Goal: Browse casually

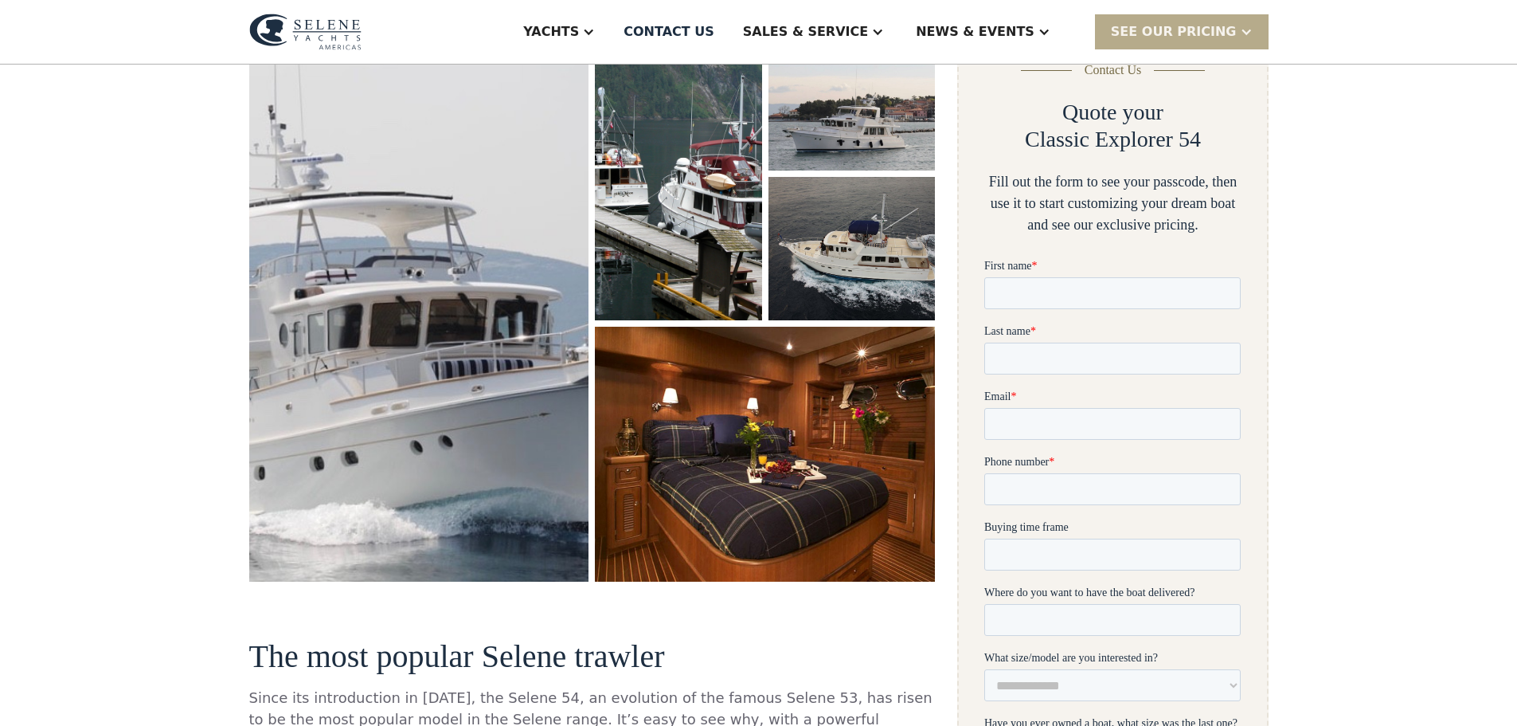
scroll to position [239, 0]
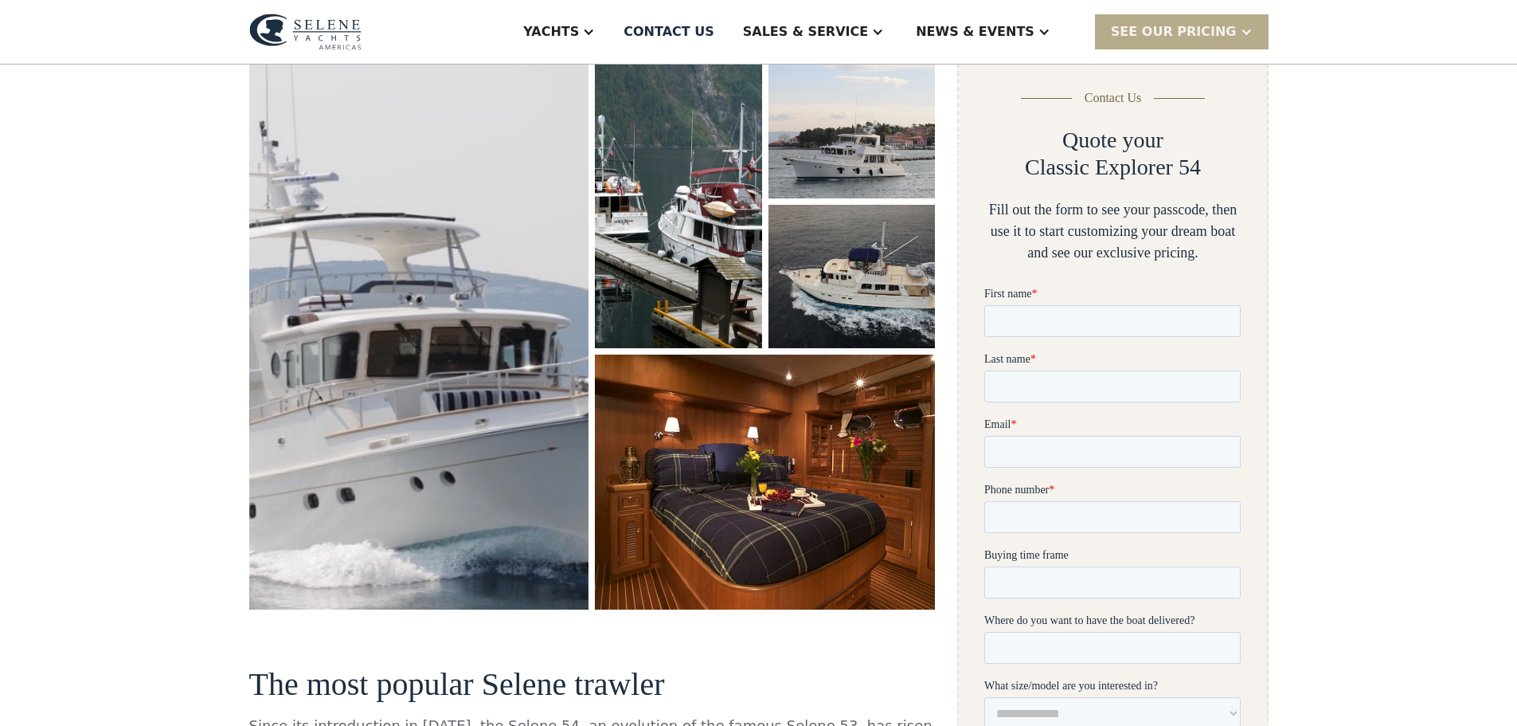
click at [504, 347] on img "open lightbox" at bounding box center [419, 332] width 361 height 588
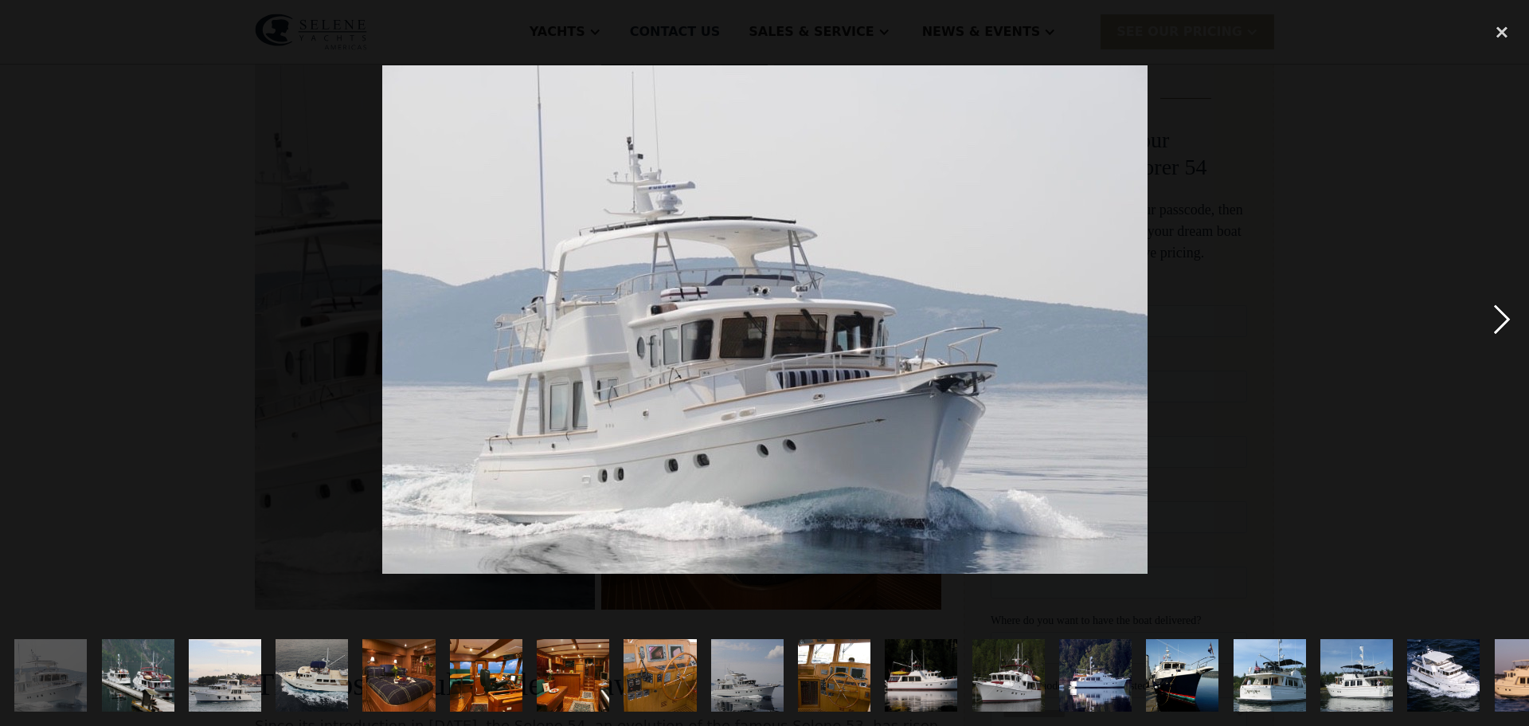
click at [1501, 322] on div "next image" at bounding box center [1502, 318] width 54 height 609
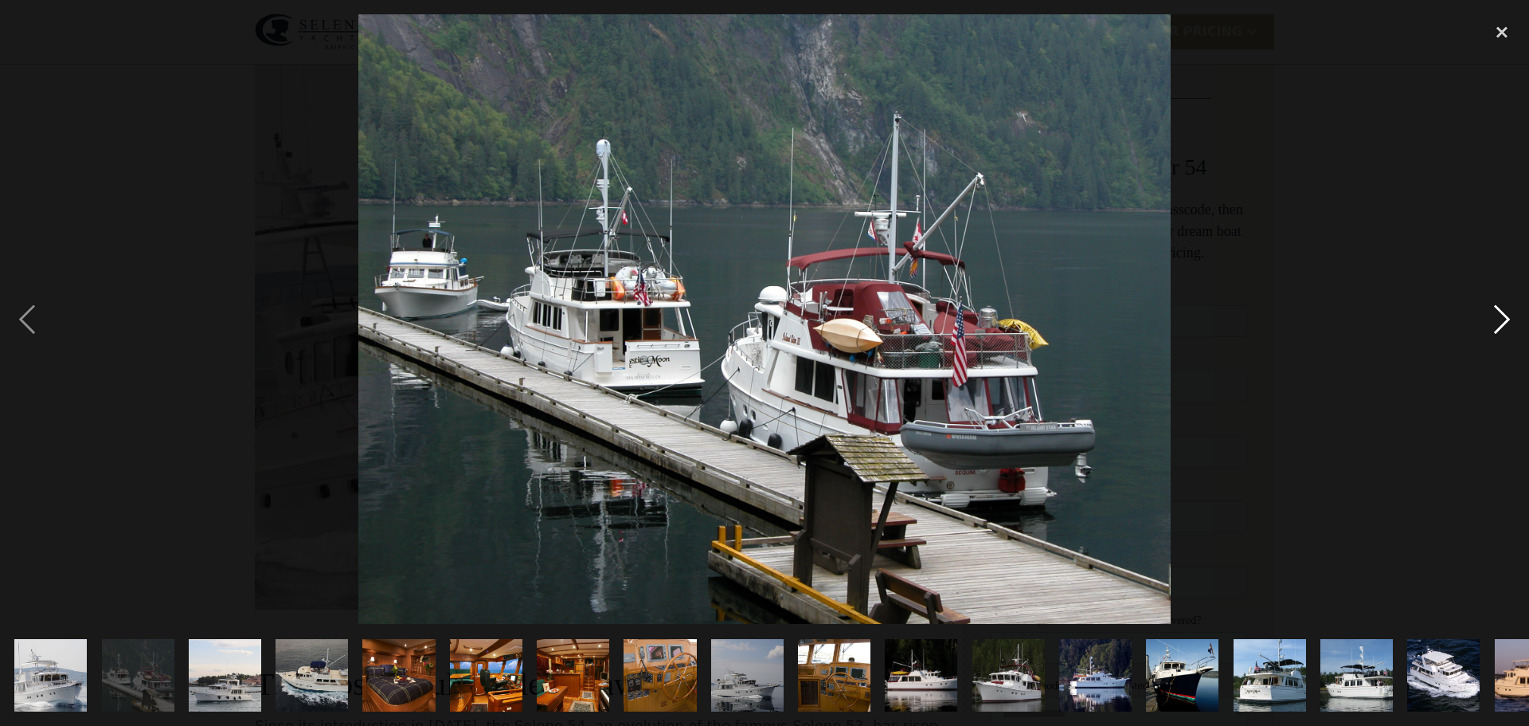
click at [1501, 322] on div "next image" at bounding box center [1502, 318] width 54 height 609
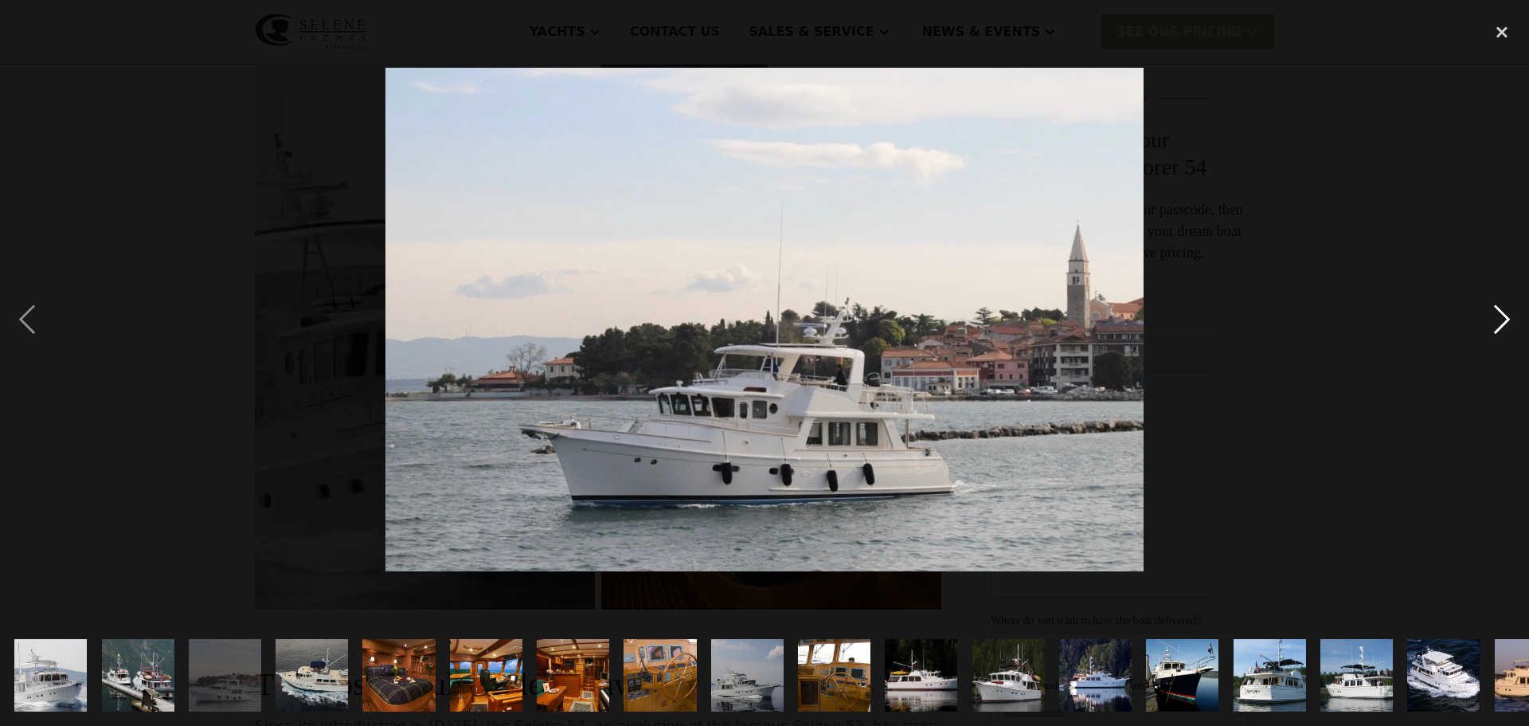
click at [1501, 322] on div "next image" at bounding box center [1502, 318] width 54 height 609
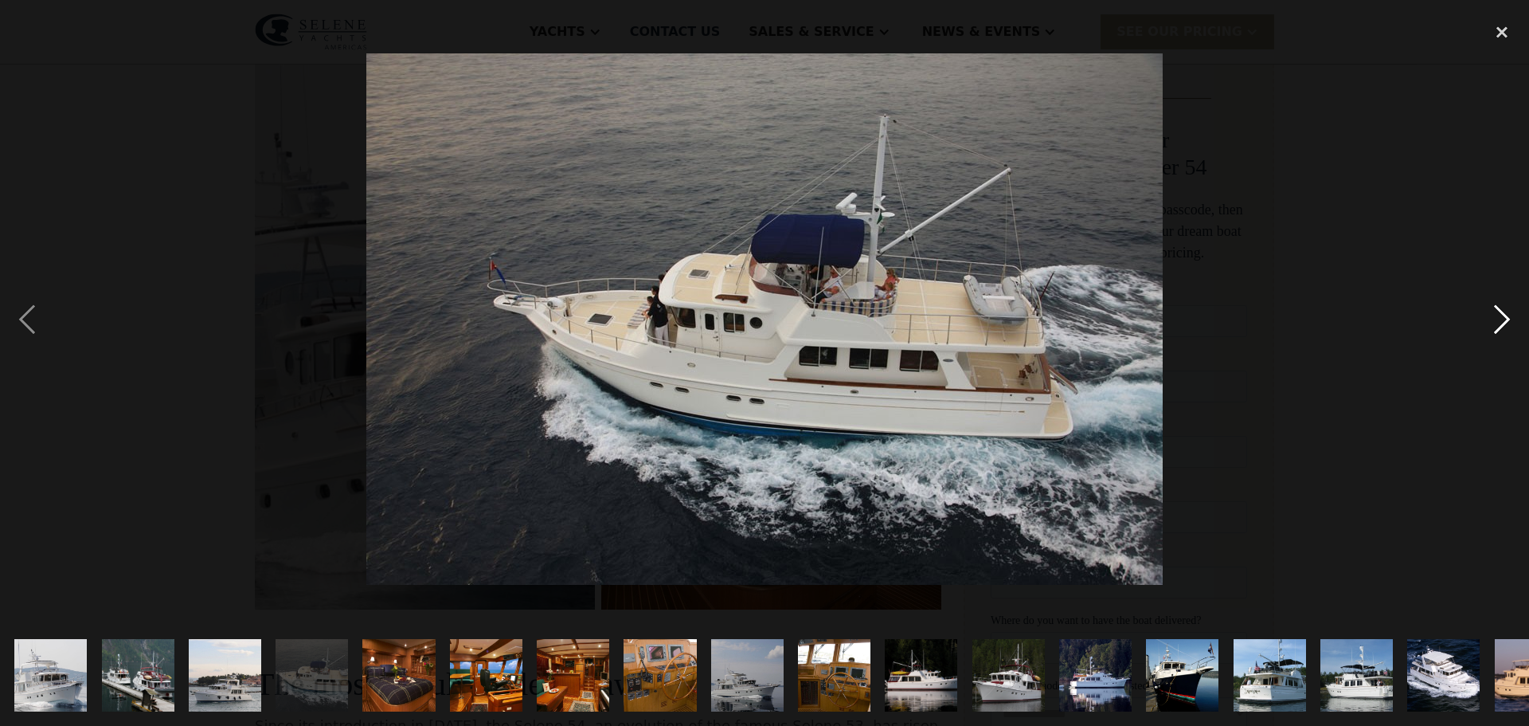
click at [1501, 322] on div "next image" at bounding box center [1502, 318] width 54 height 609
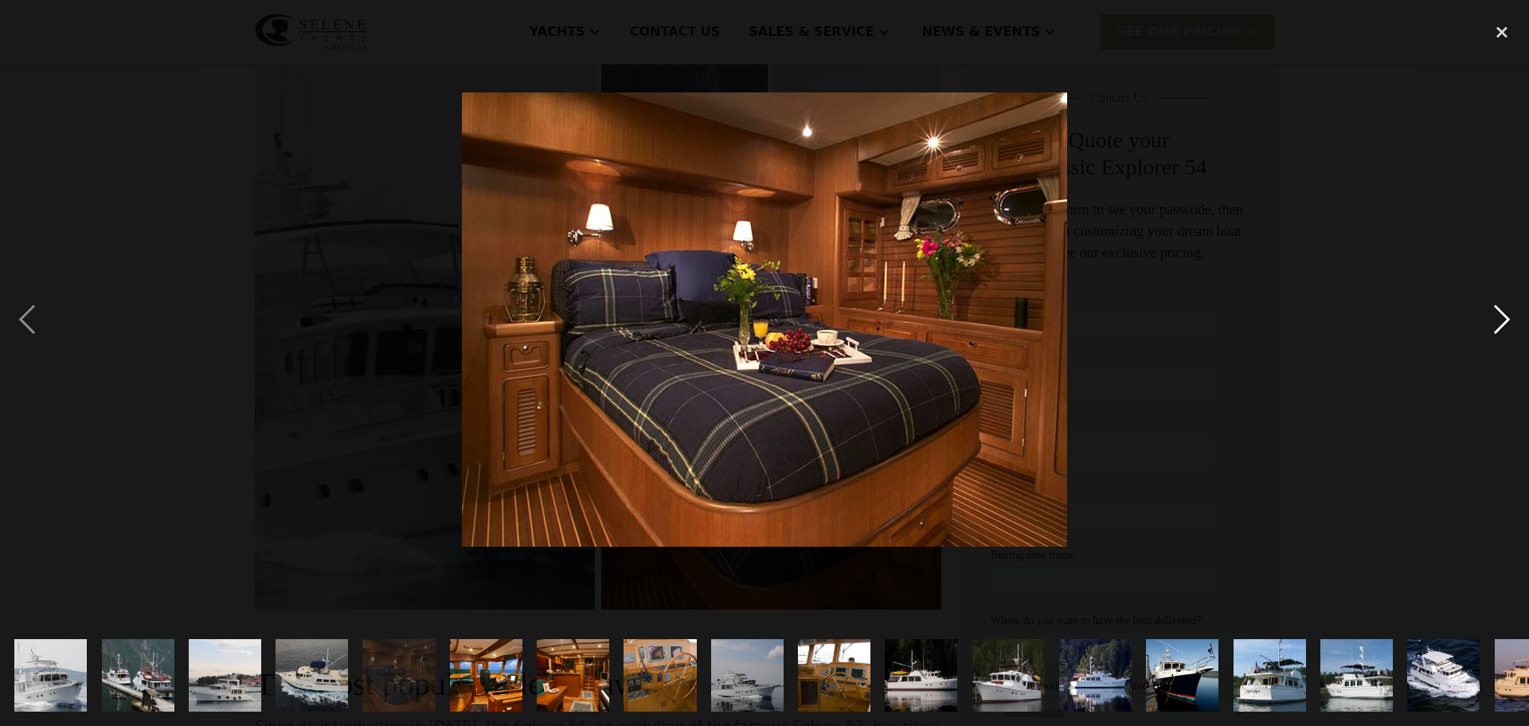
click at [1501, 322] on div "next image" at bounding box center [1502, 318] width 54 height 609
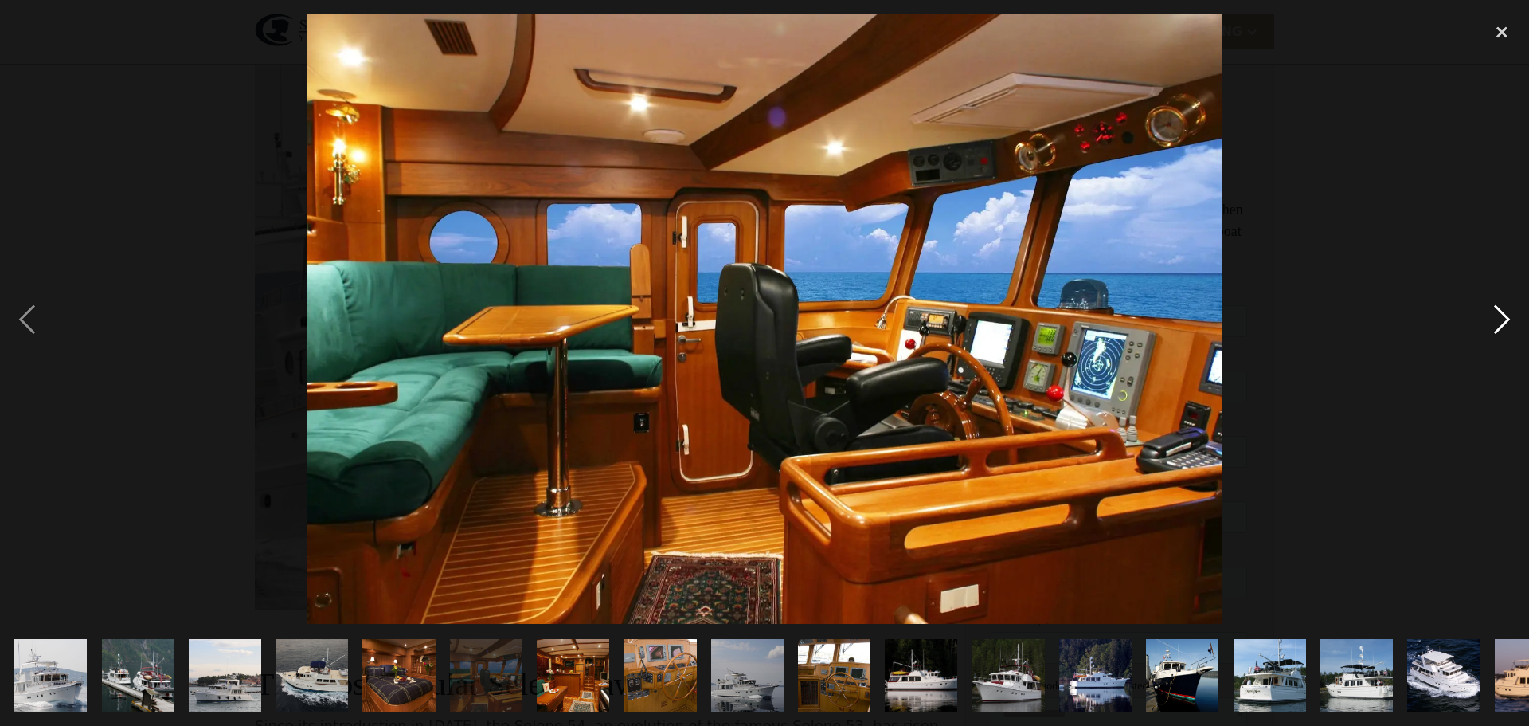
click at [1501, 322] on div "next image" at bounding box center [1502, 318] width 54 height 609
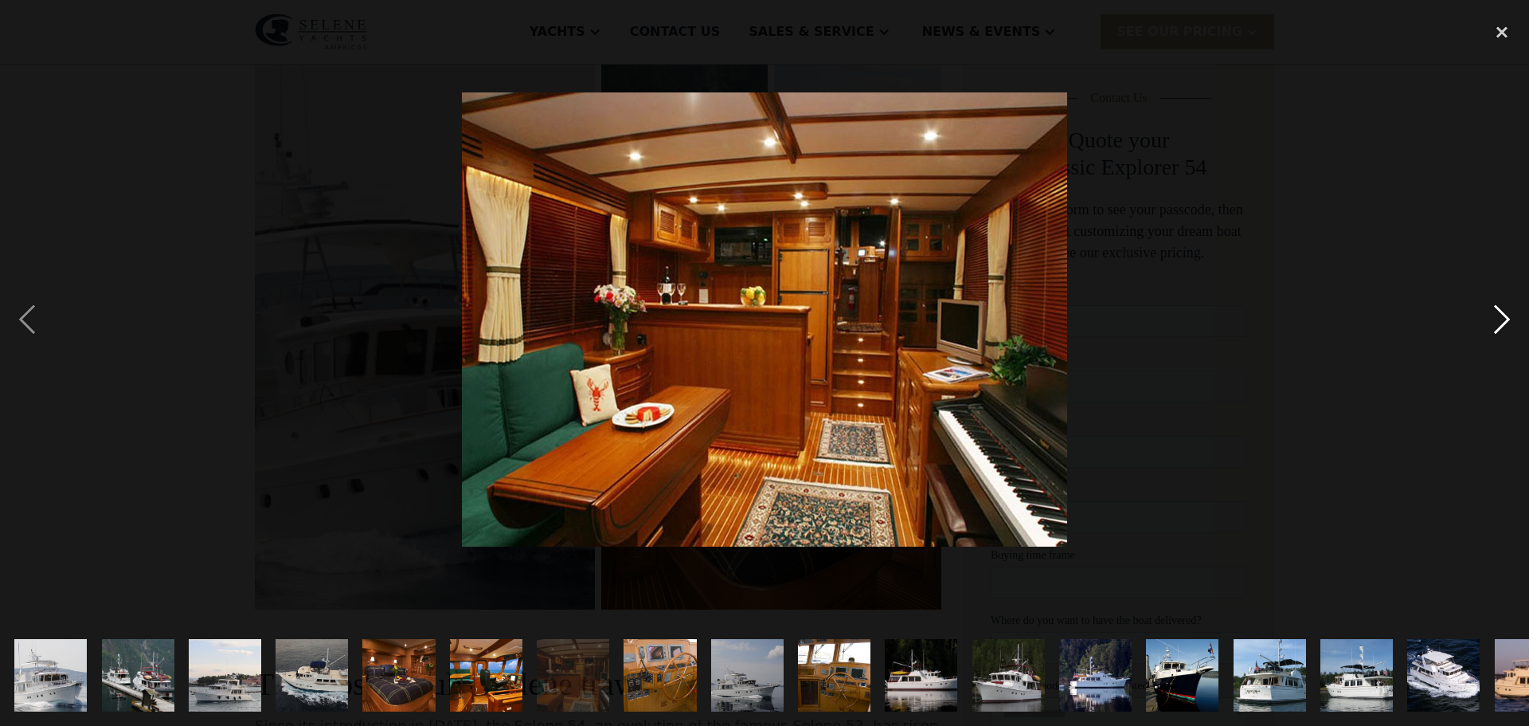
click at [1501, 322] on div "next image" at bounding box center [1502, 318] width 54 height 609
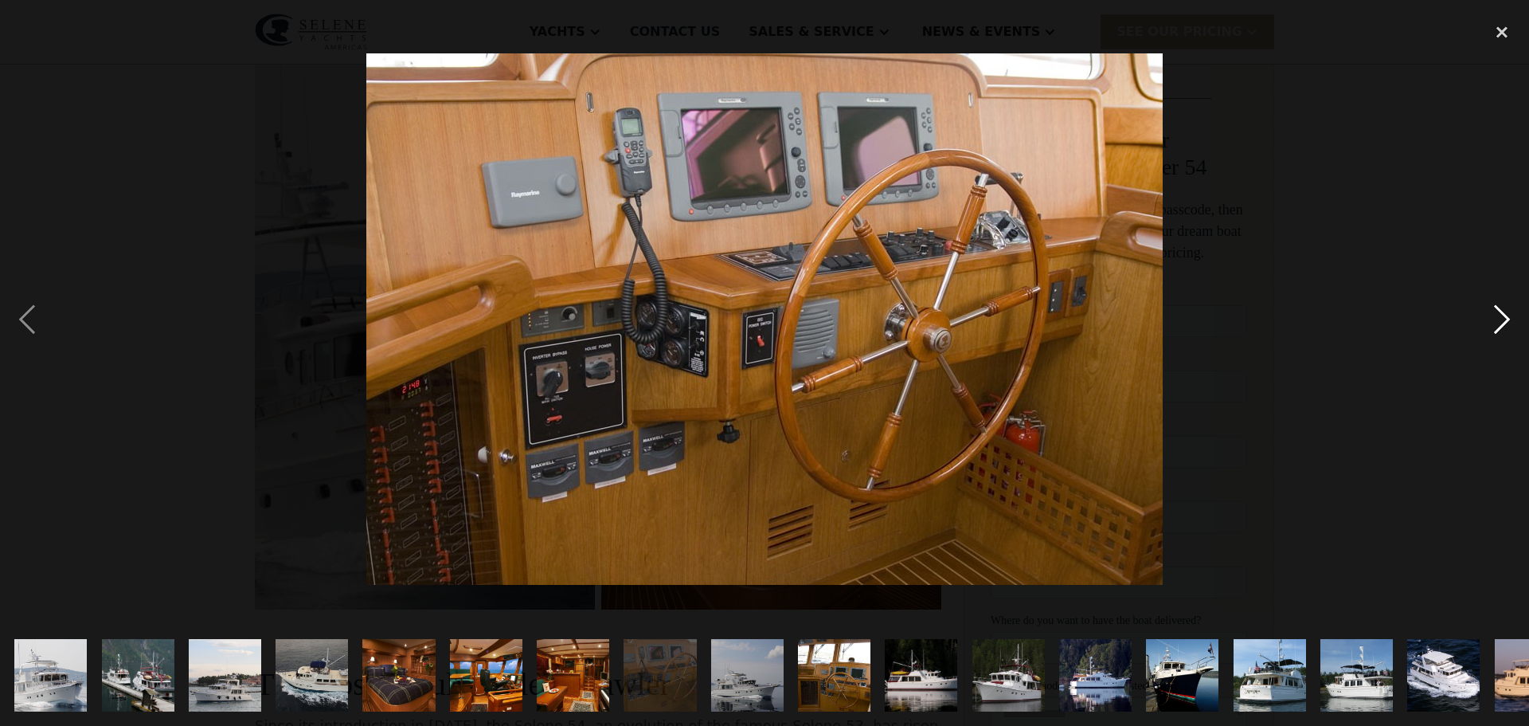
click at [1501, 322] on div "next image" at bounding box center [1502, 318] width 54 height 609
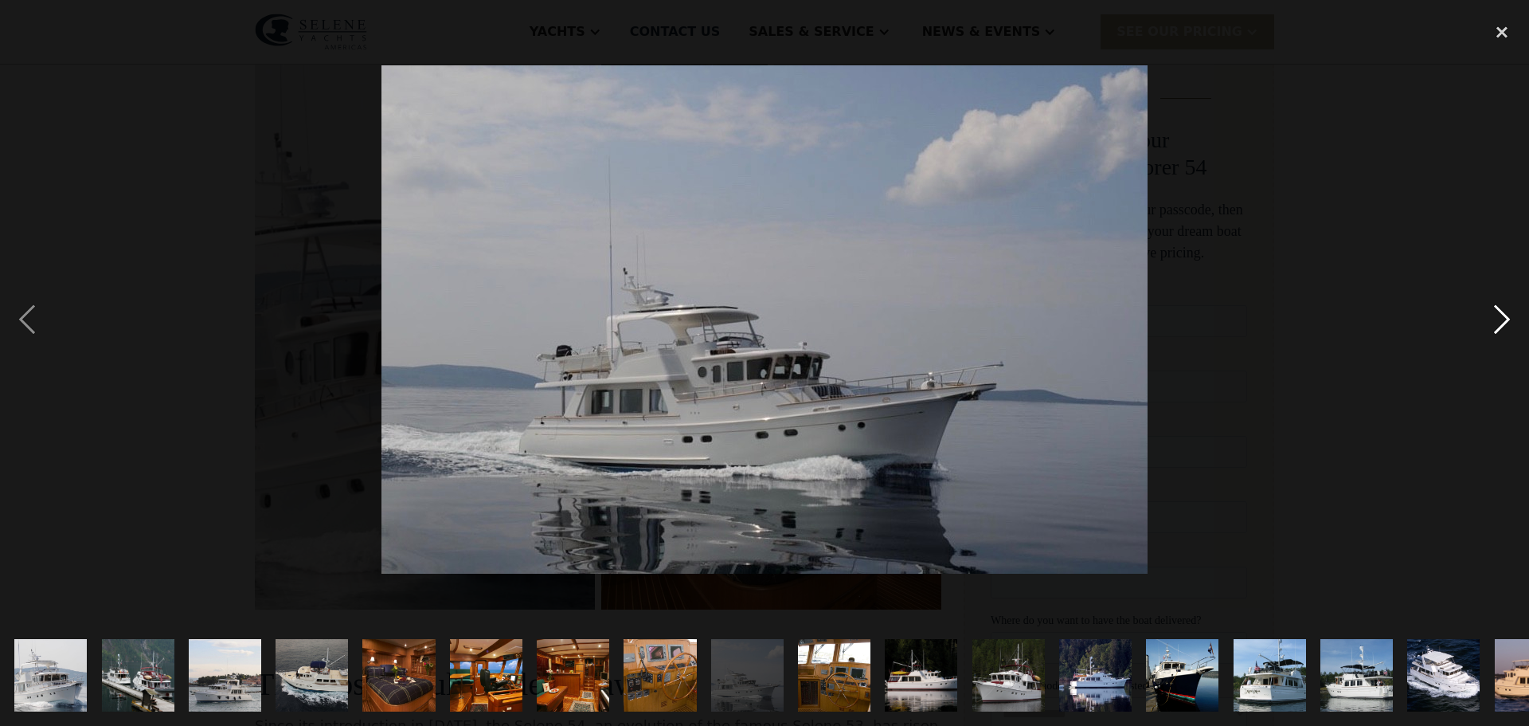
click at [1501, 322] on div "next image" at bounding box center [1502, 318] width 54 height 609
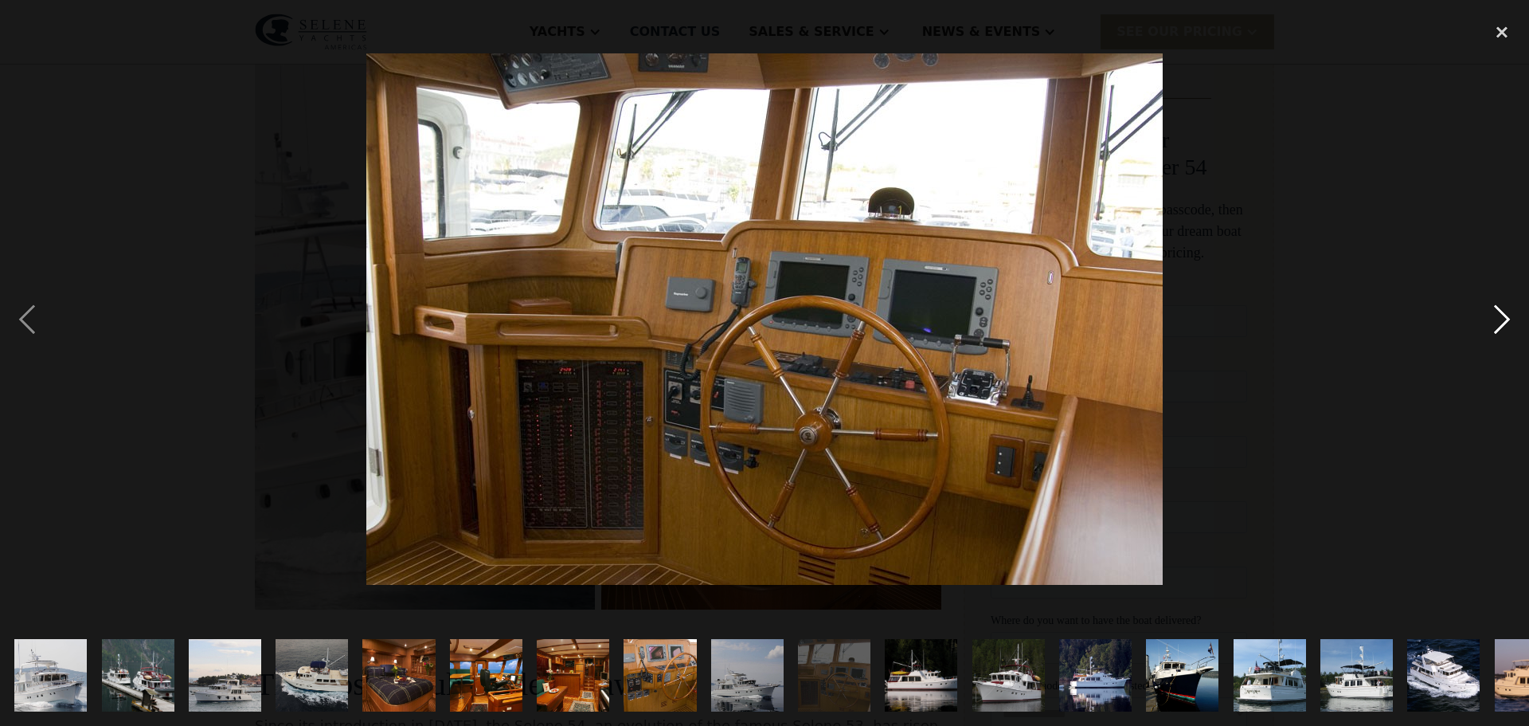
click at [1501, 322] on div "next image" at bounding box center [1502, 318] width 54 height 609
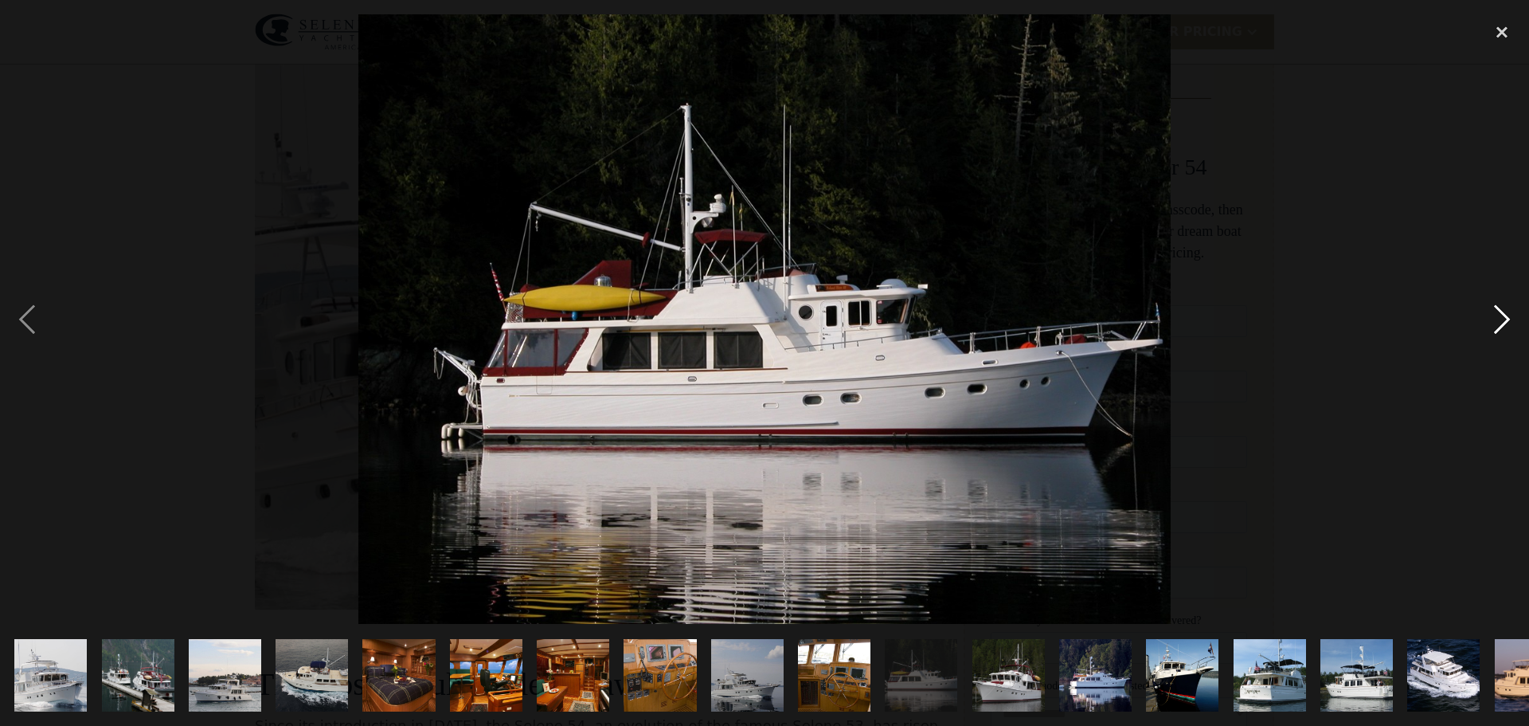
click at [1501, 322] on div "next image" at bounding box center [1502, 318] width 54 height 609
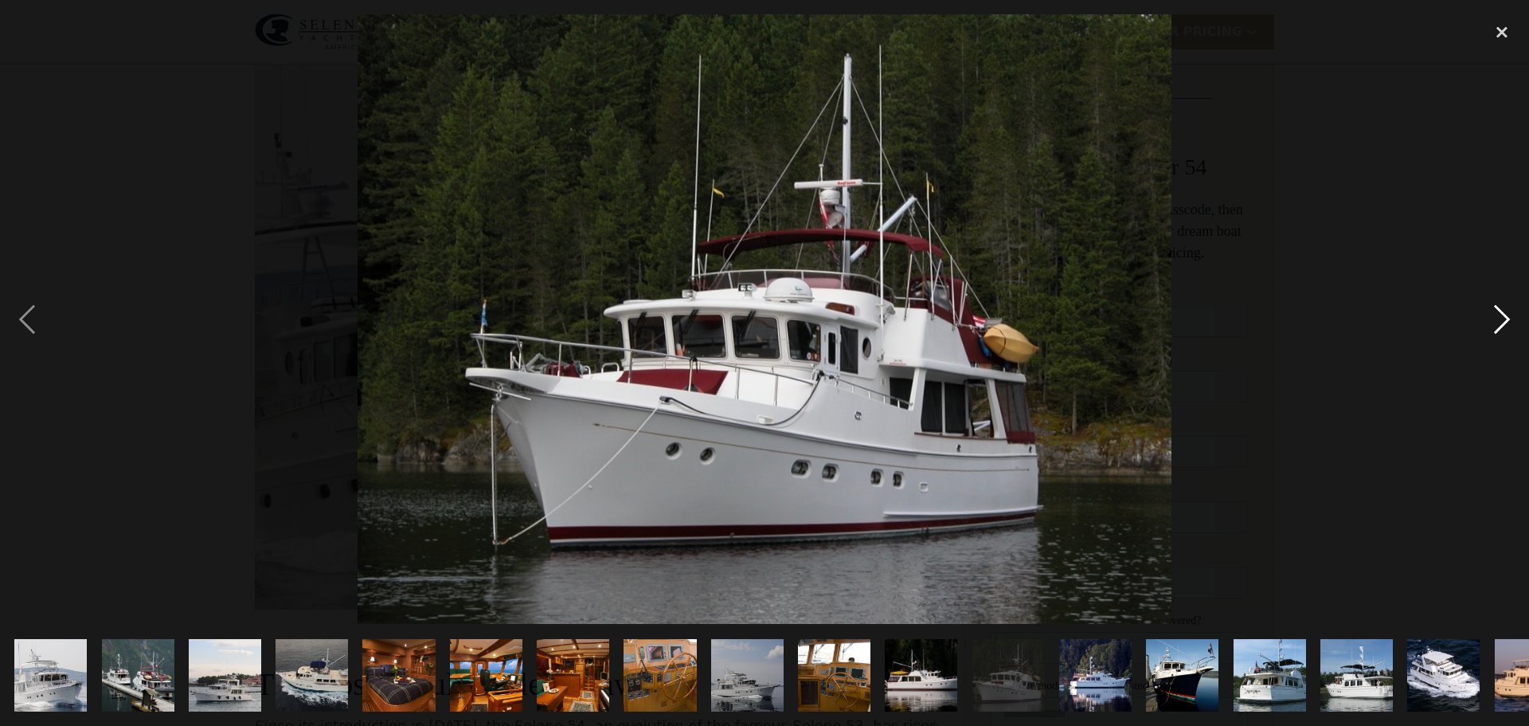
click at [1501, 322] on div "next image" at bounding box center [1502, 318] width 54 height 609
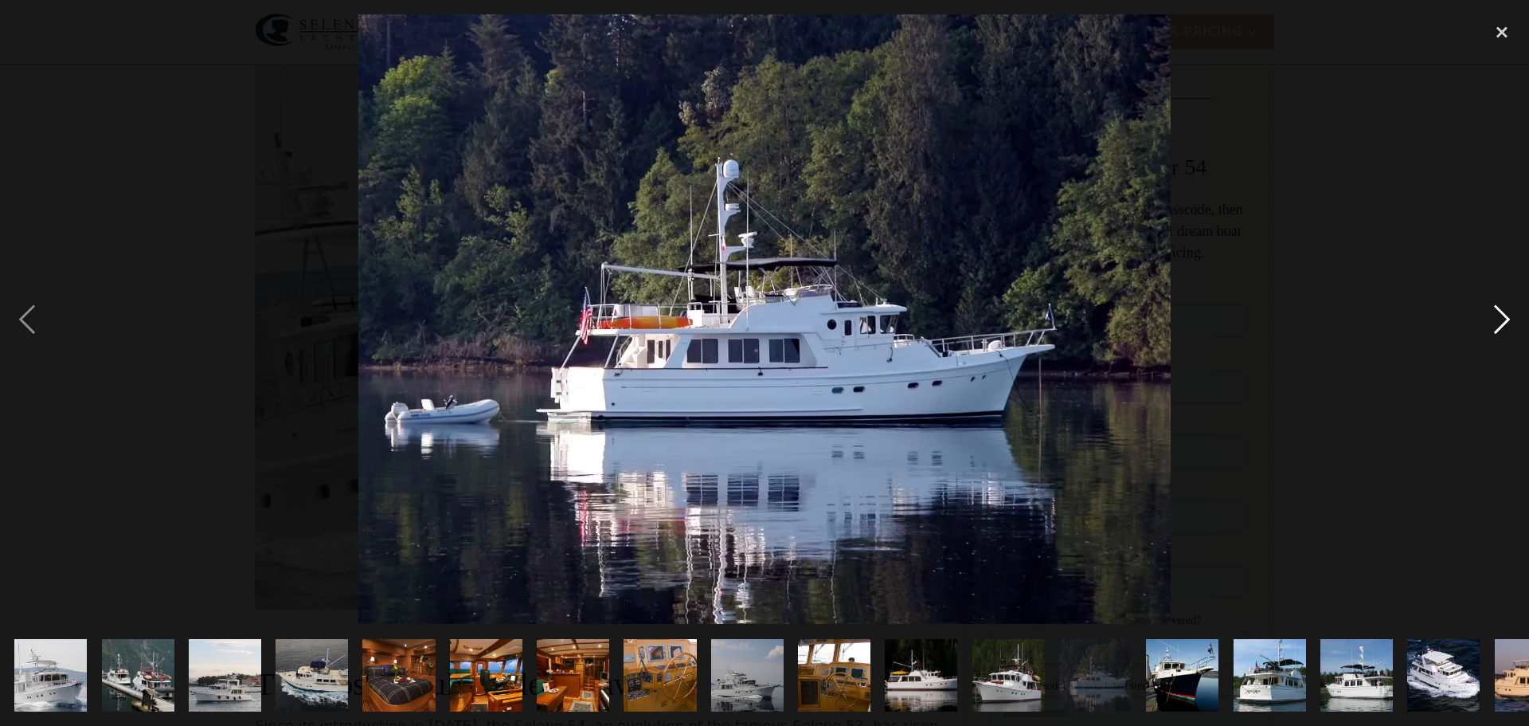
click at [1501, 322] on div "next image" at bounding box center [1502, 318] width 54 height 609
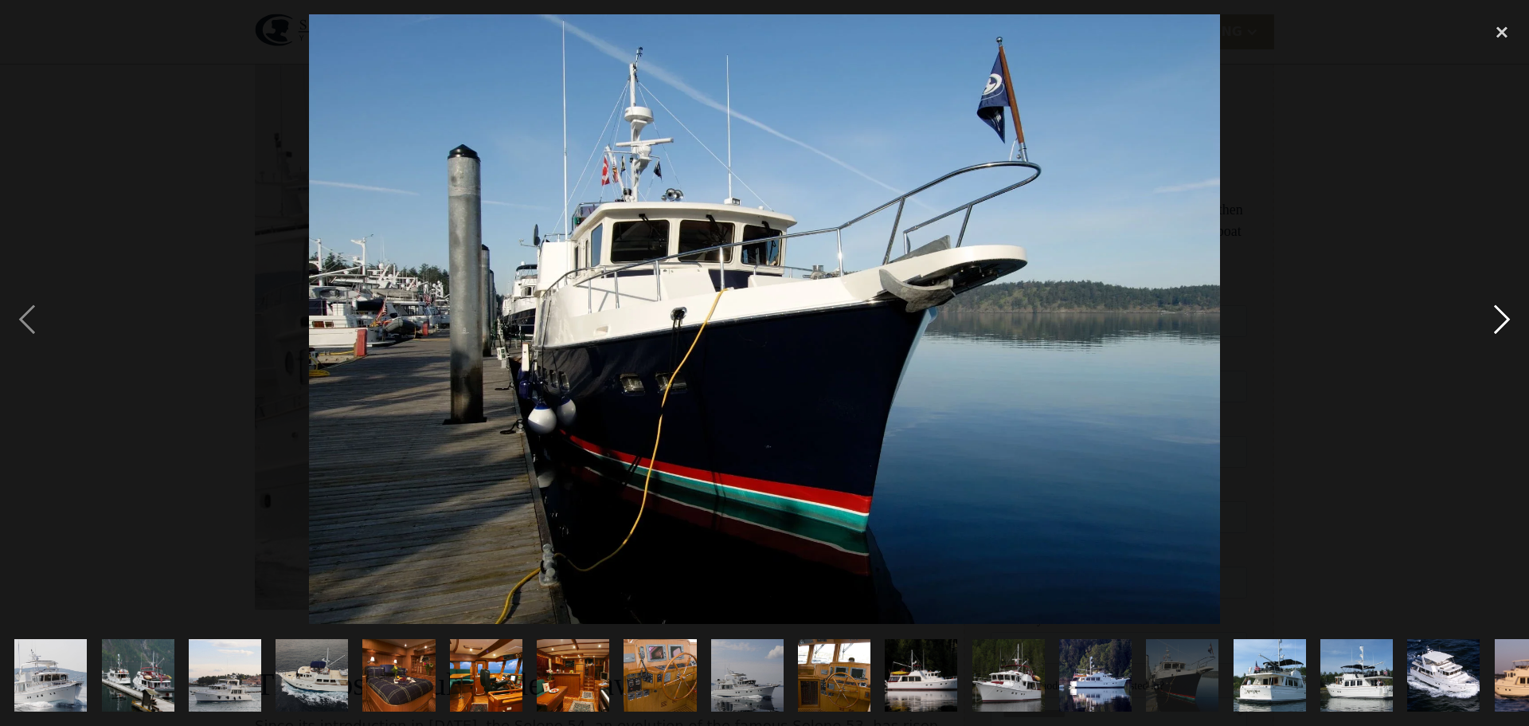
click at [1501, 322] on div "next image" at bounding box center [1502, 318] width 54 height 609
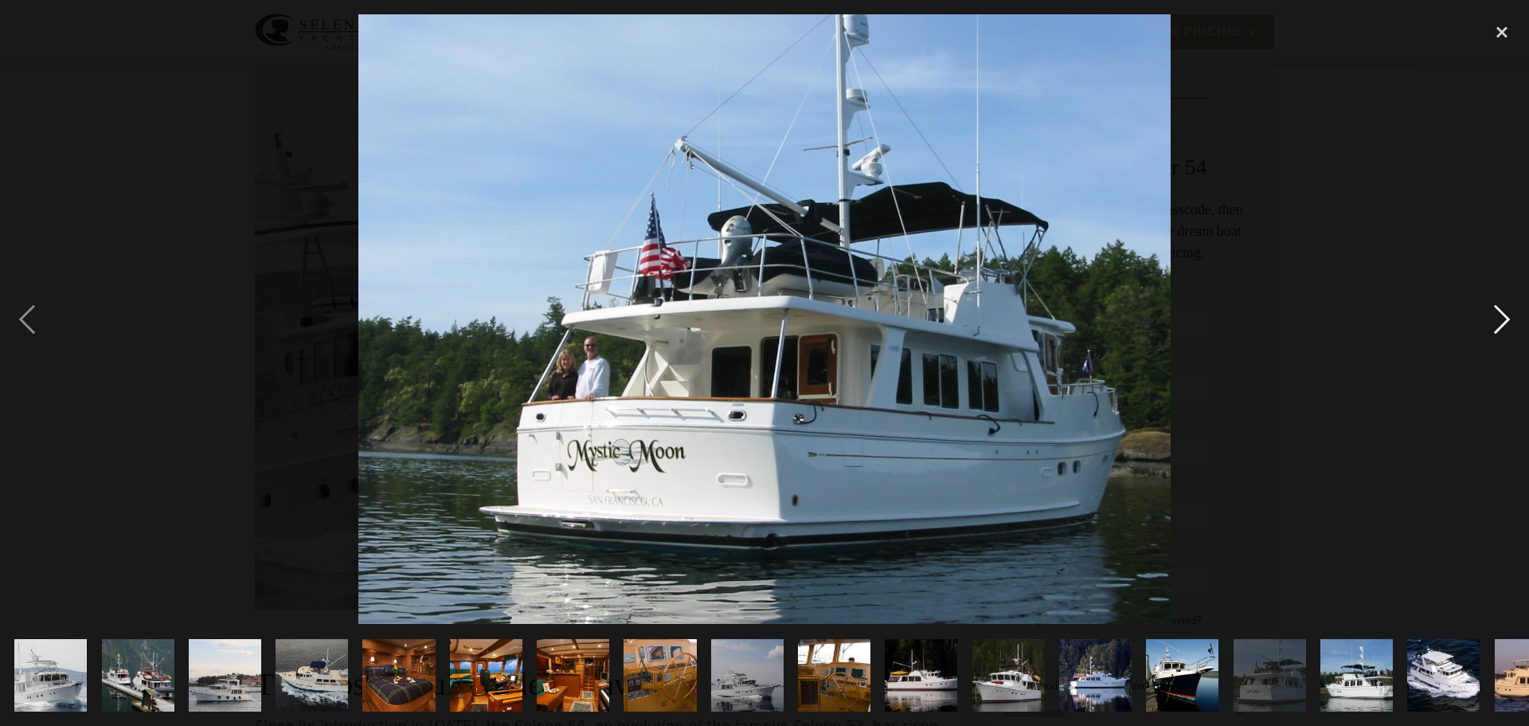
click at [1501, 322] on div "next image" at bounding box center [1502, 318] width 54 height 609
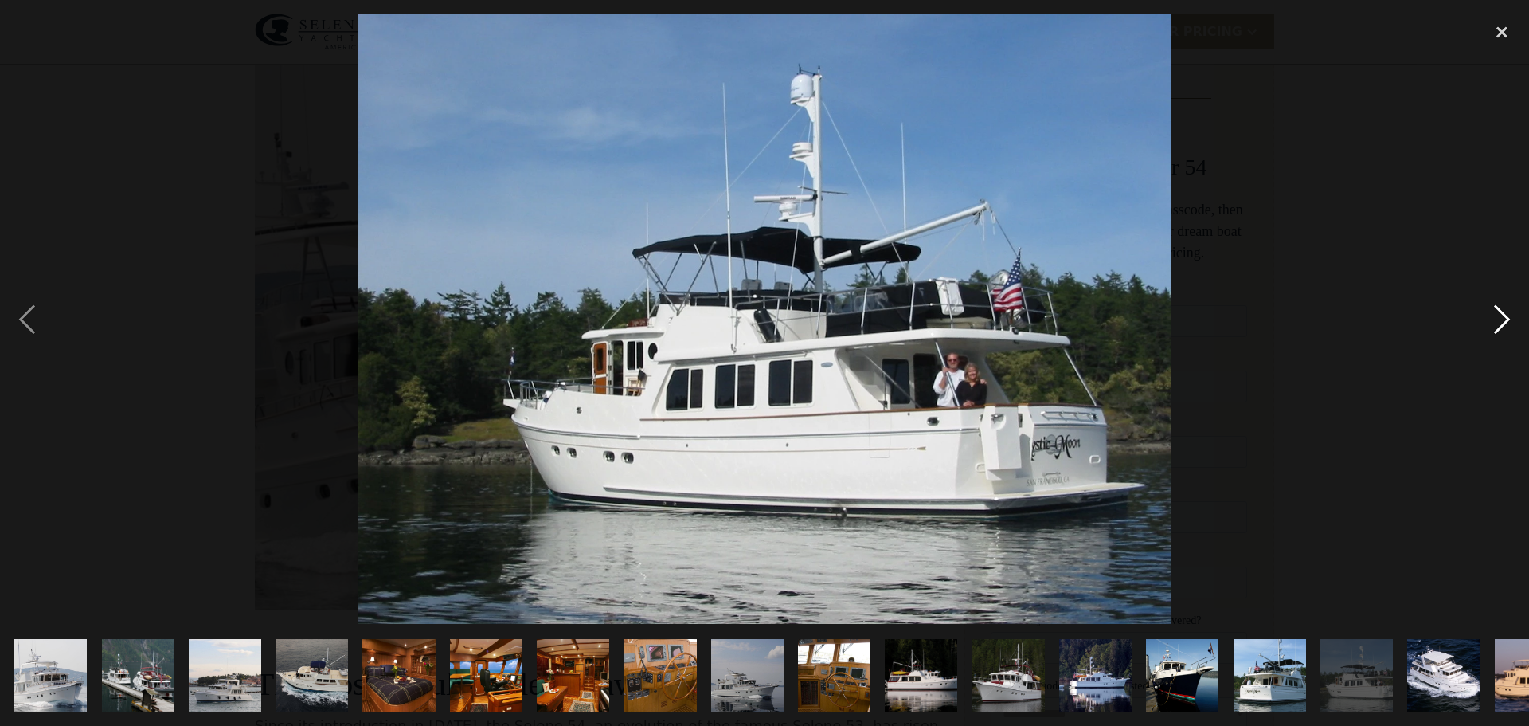
click at [1501, 322] on div "next image" at bounding box center [1502, 318] width 54 height 609
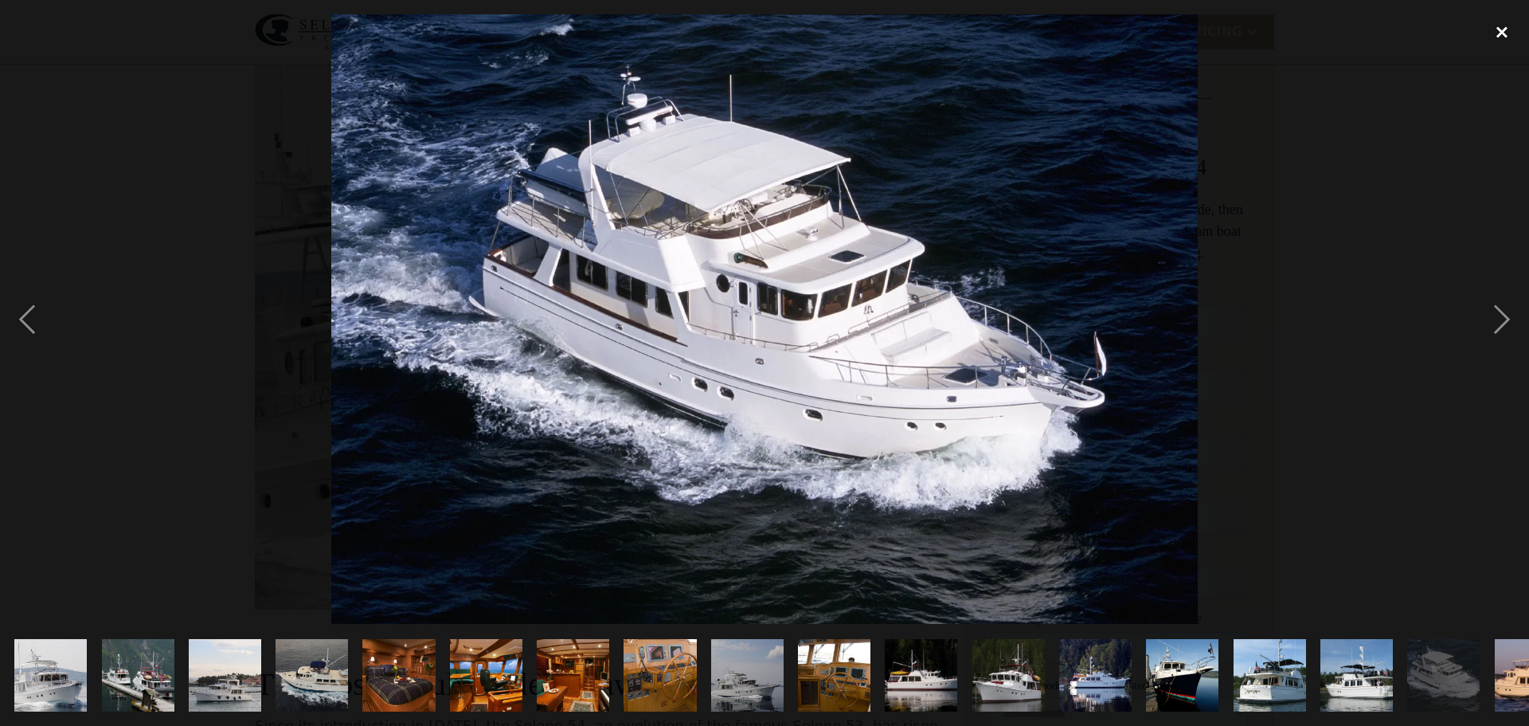
click at [1501, 32] on div "close lightbox" at bounding box center [1502, 31] width 54 height 35
